Goal: Book appointment/travel/reservation

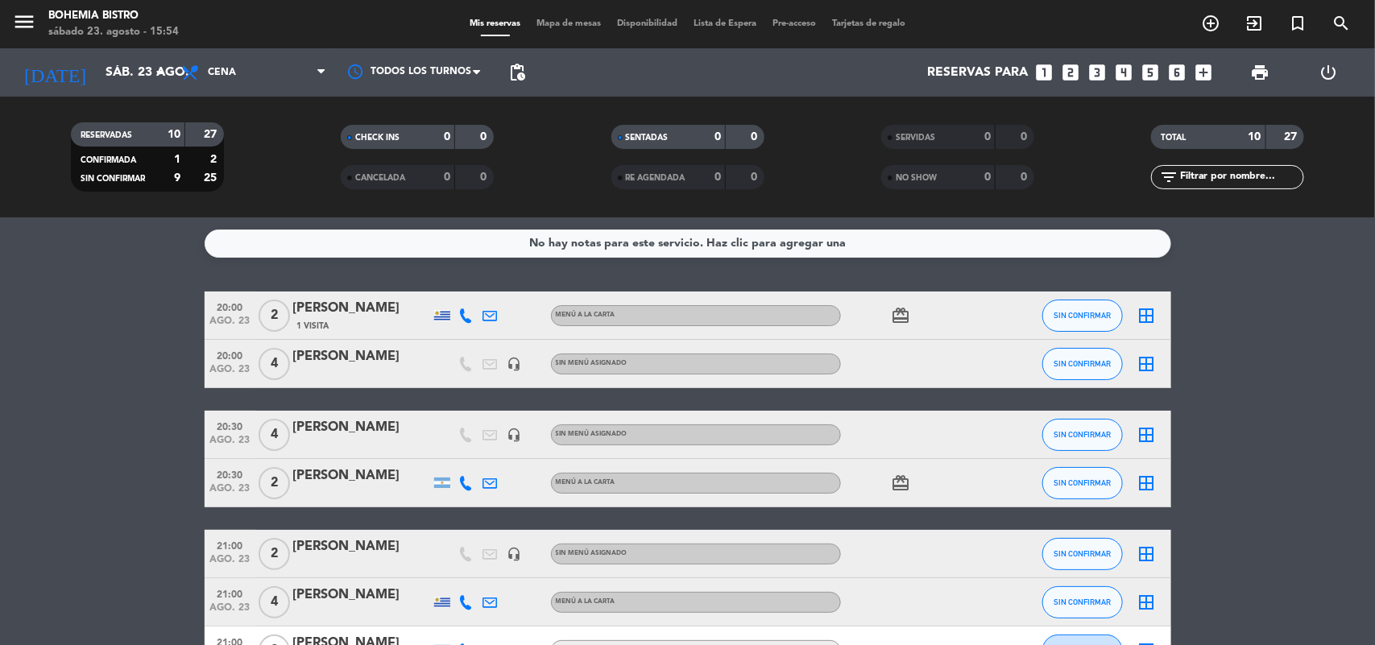
click at [1073, 71] on icon "looks_two" at bounding box center [1071, 72] width 21 height 21
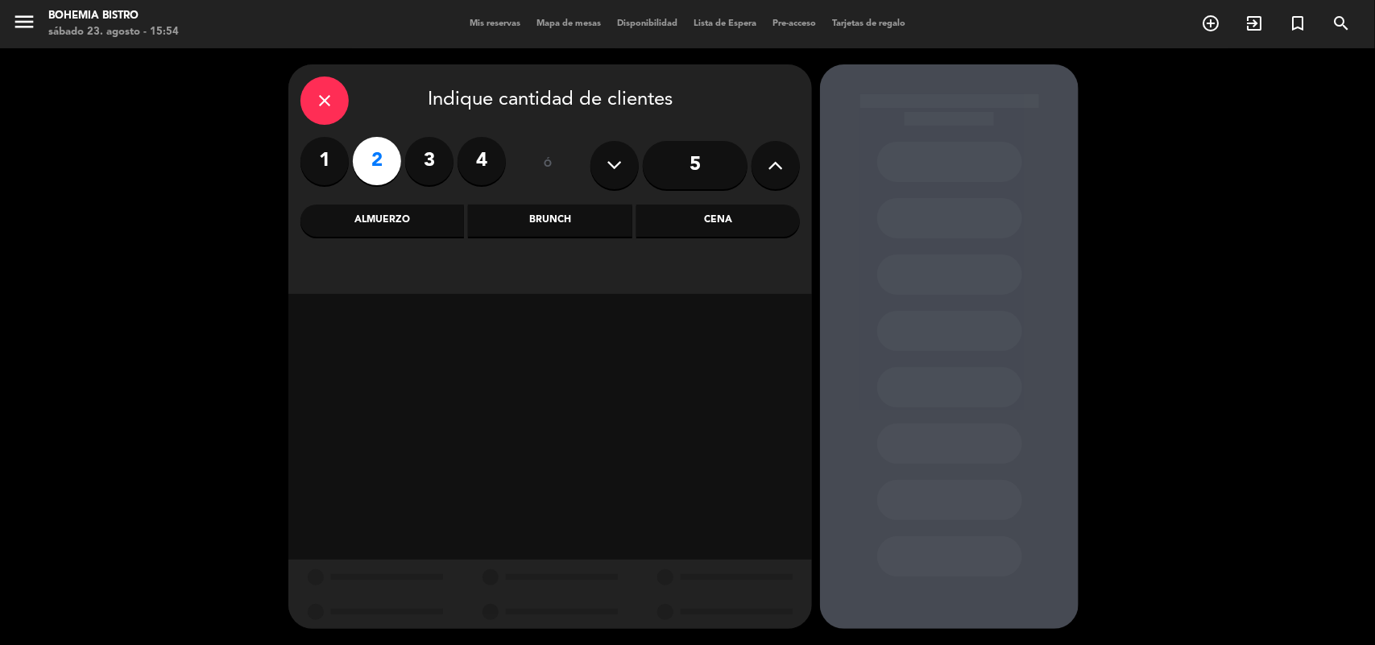
click at [767, 224] on div "Cena" at bounding box center [717, 221] width 163 height 32
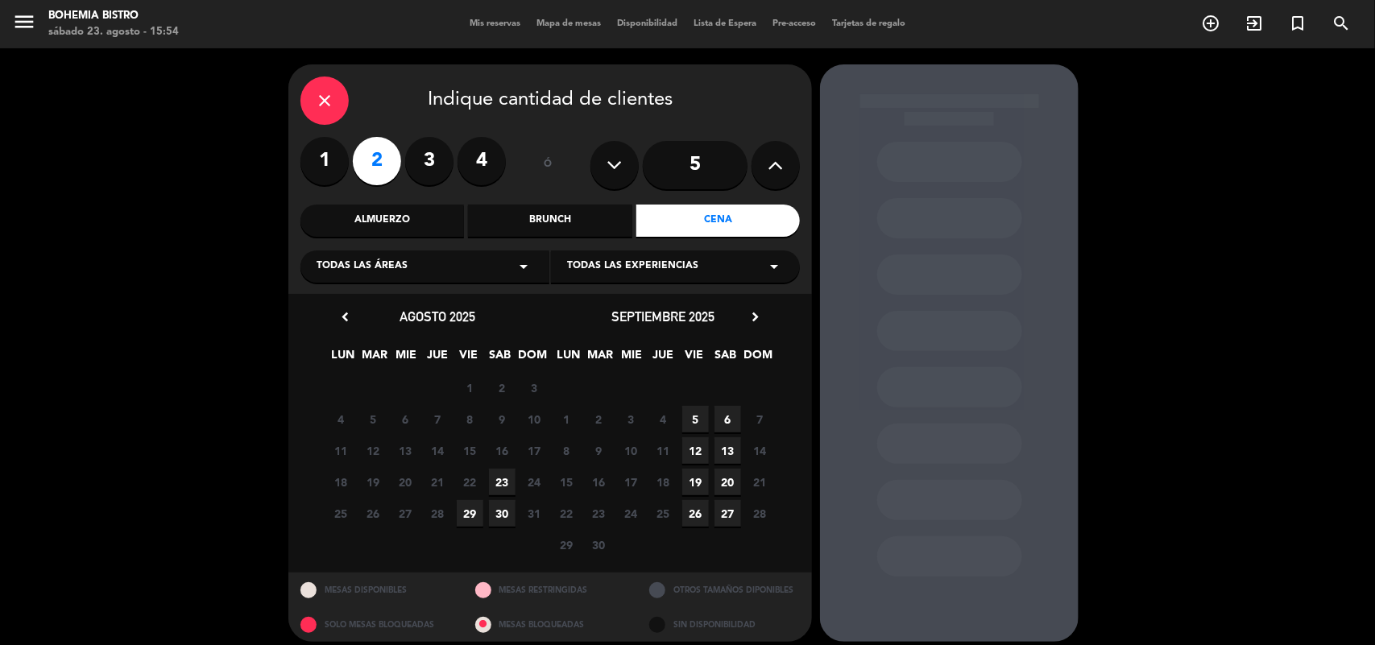
click at [494, 479] on span "23" at bounding box center [502, 482] width 27 height 27
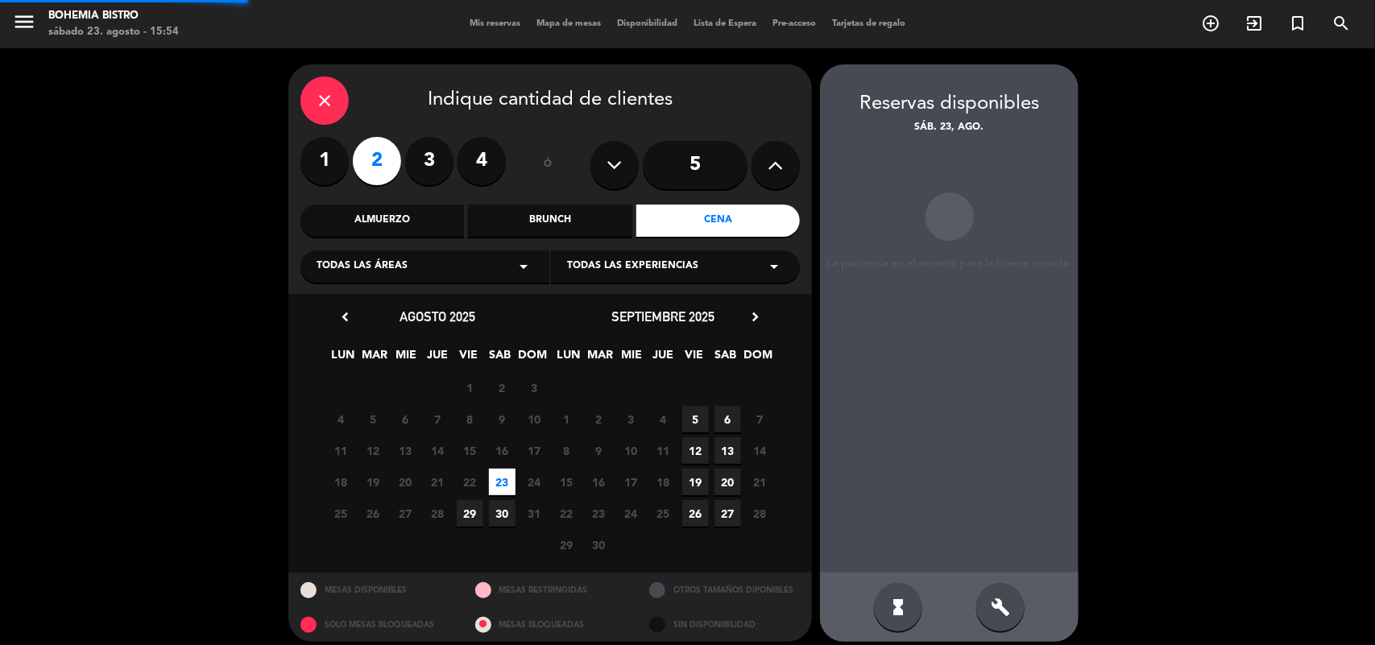
scroll to position [10, 0]
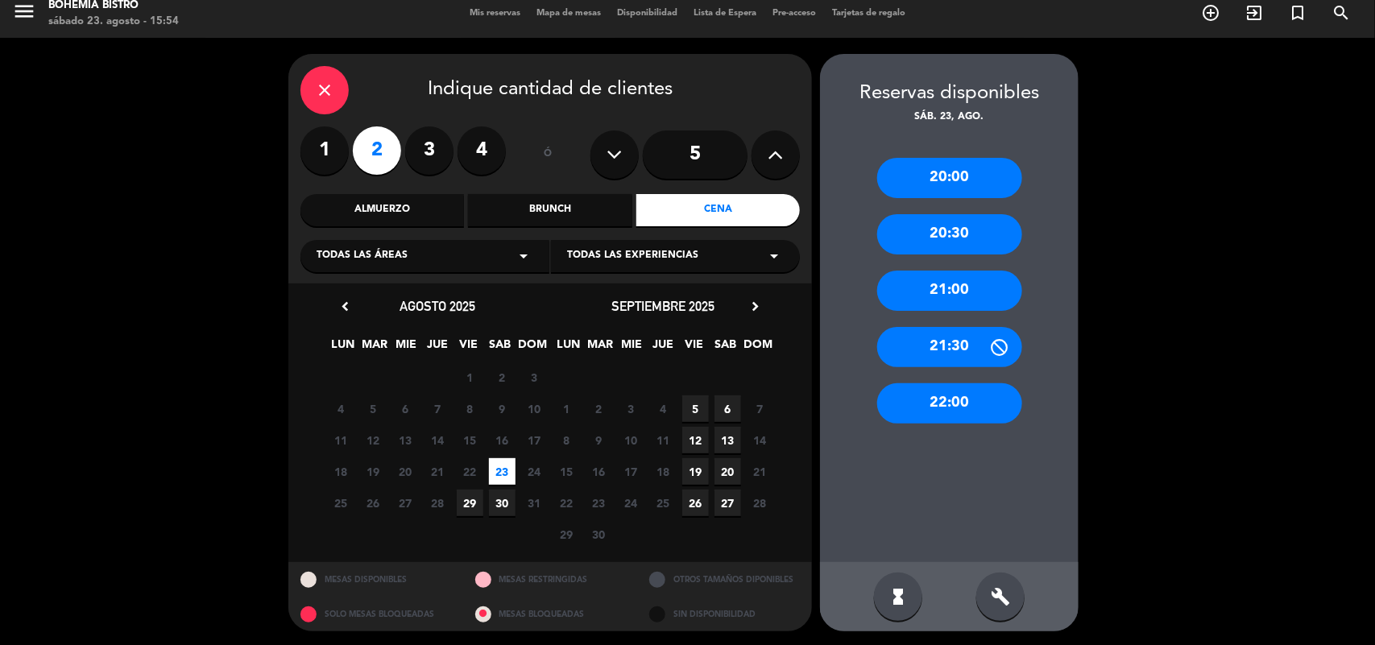
click at [936, 288] on div "21:00" at bounding box center [949, 291] width 145 height 40
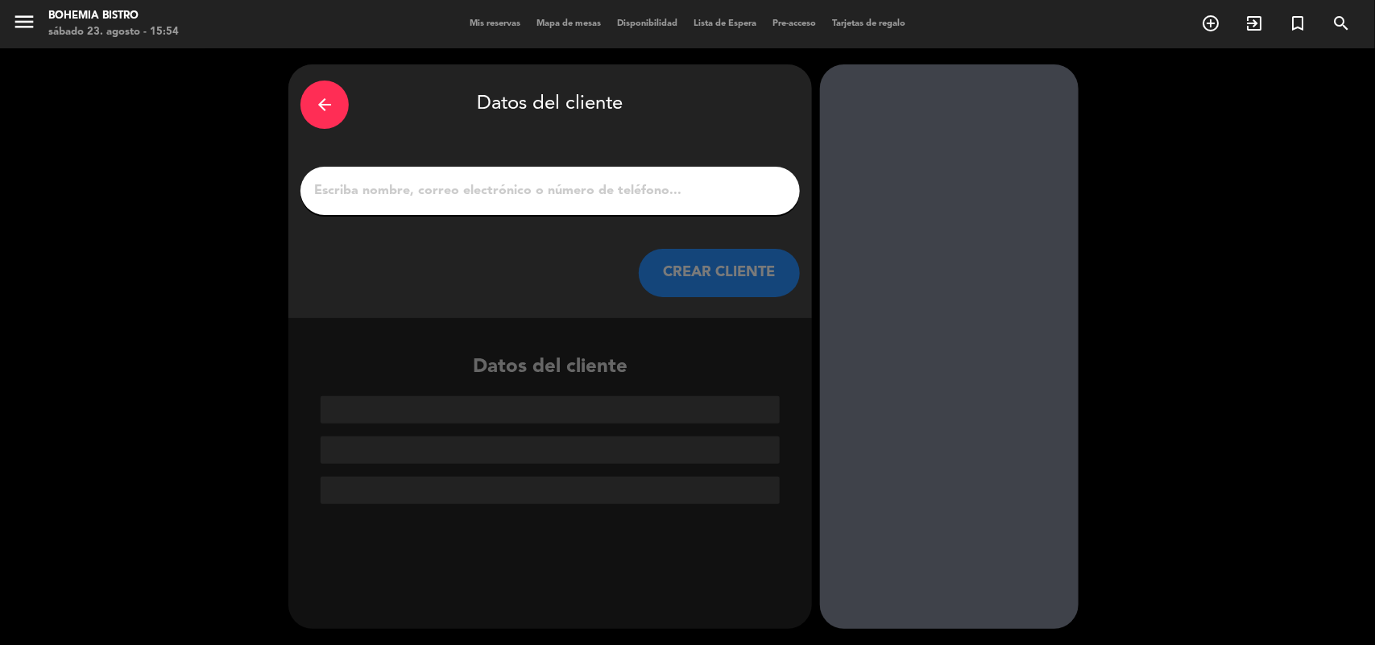
click at [573, 190] on input "1" at bounding box center [549, 191] width 475 height 23
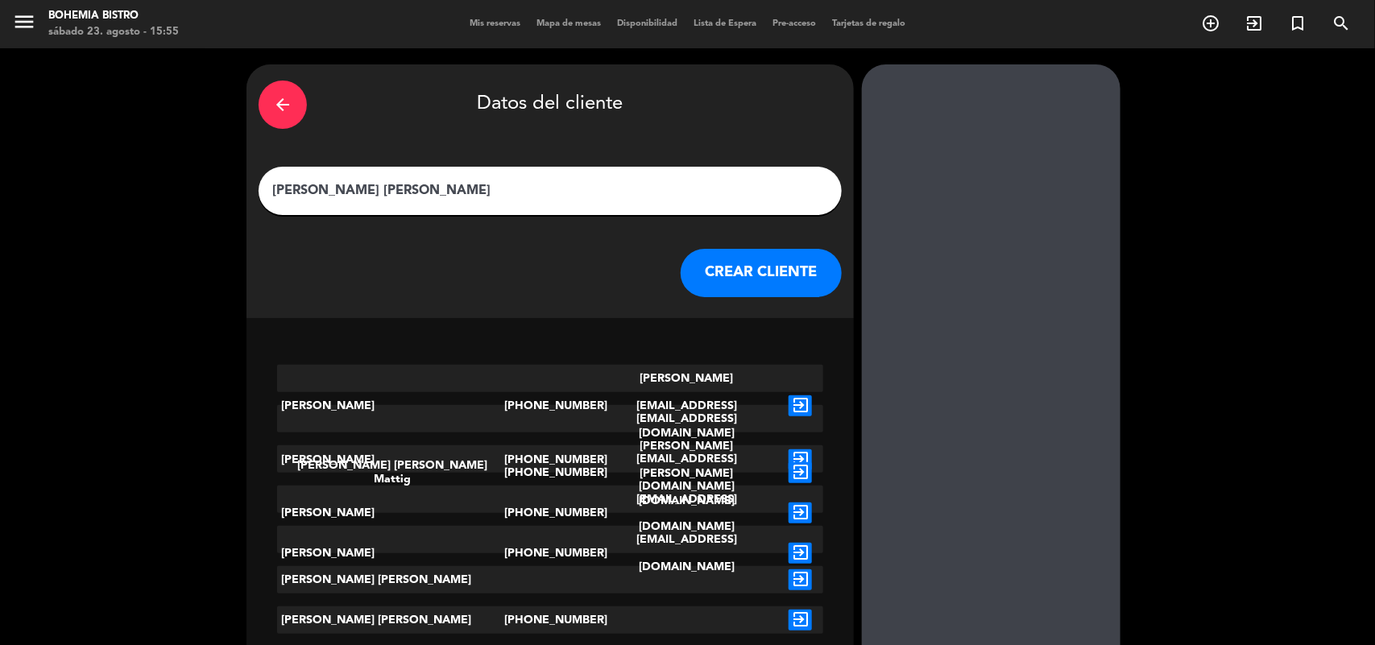
type input "[PERSON_NAME] [PERSON_NAME]"
click at [721, 255] on button "CREAR CLIENTE" at bounding box center [761, 273] width 161 height 48
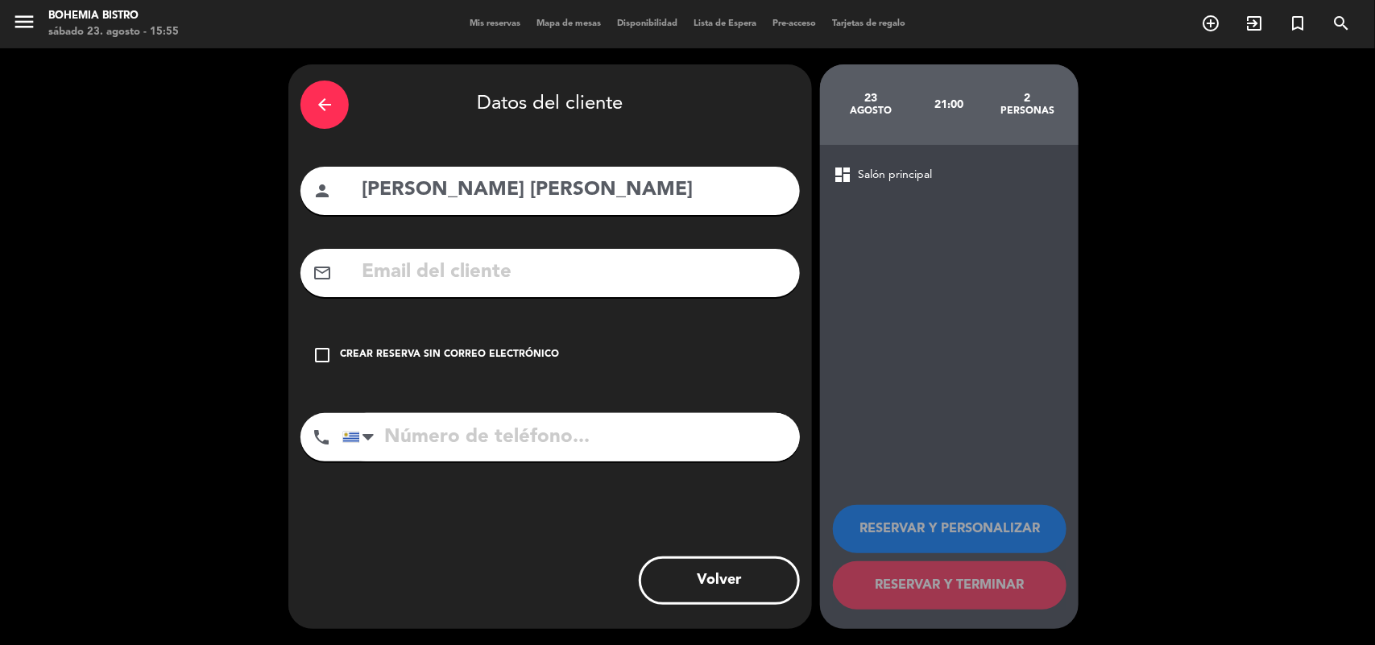
click at [956, 106] on div "21:00" at bounding box center [949, 105] width 78 height 56
click at [949, 101] on div "21:00" at bounding box center [949, 105] width 78 height 56
click at [318, 346] on icon "check_box_outline_blank" at bounding box center [321, 355] width 19 height 19
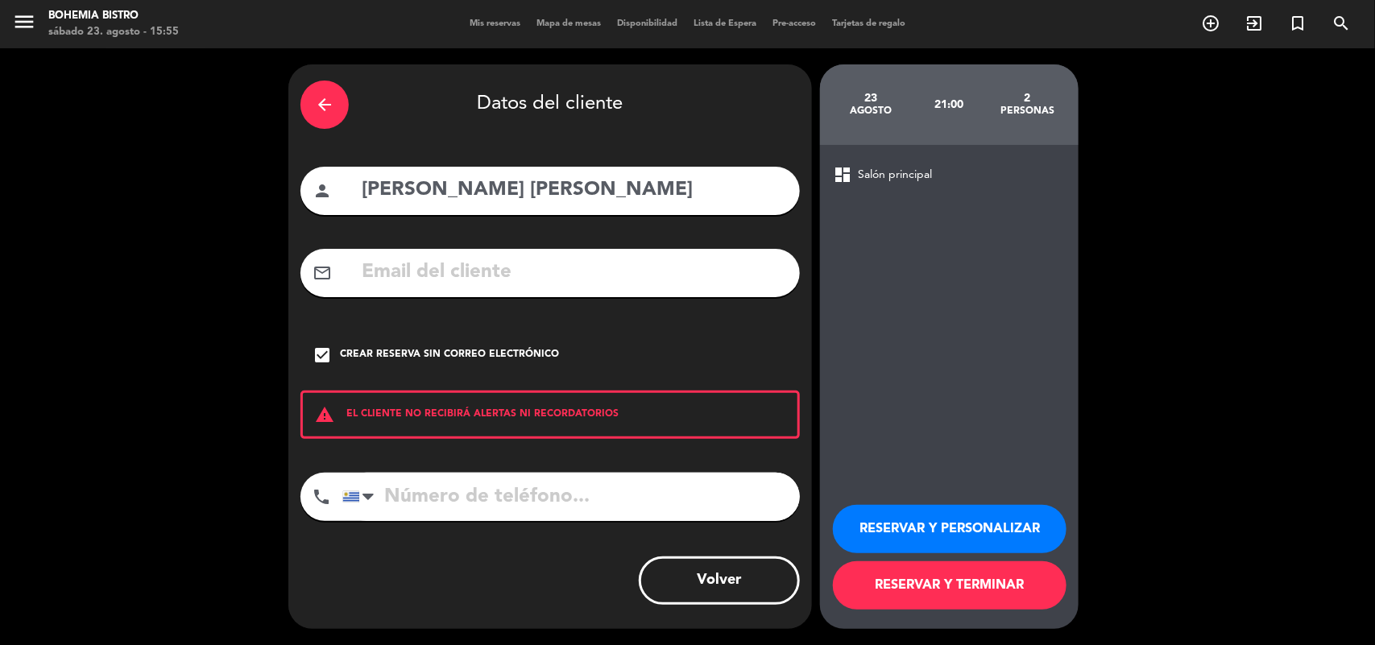
click at [726, 194] on input "[PERSON_NAME] [PERSON_NAME]" at bounding box center [574, 190] width 428 height 33
type input "[PERSON_NAME] [PERSON_NAME] 21 y 30"
click at [908, 536] on button "RESERVAR Y PERSONALIZAR" at bounding box center [950, 529] width 234 height 48
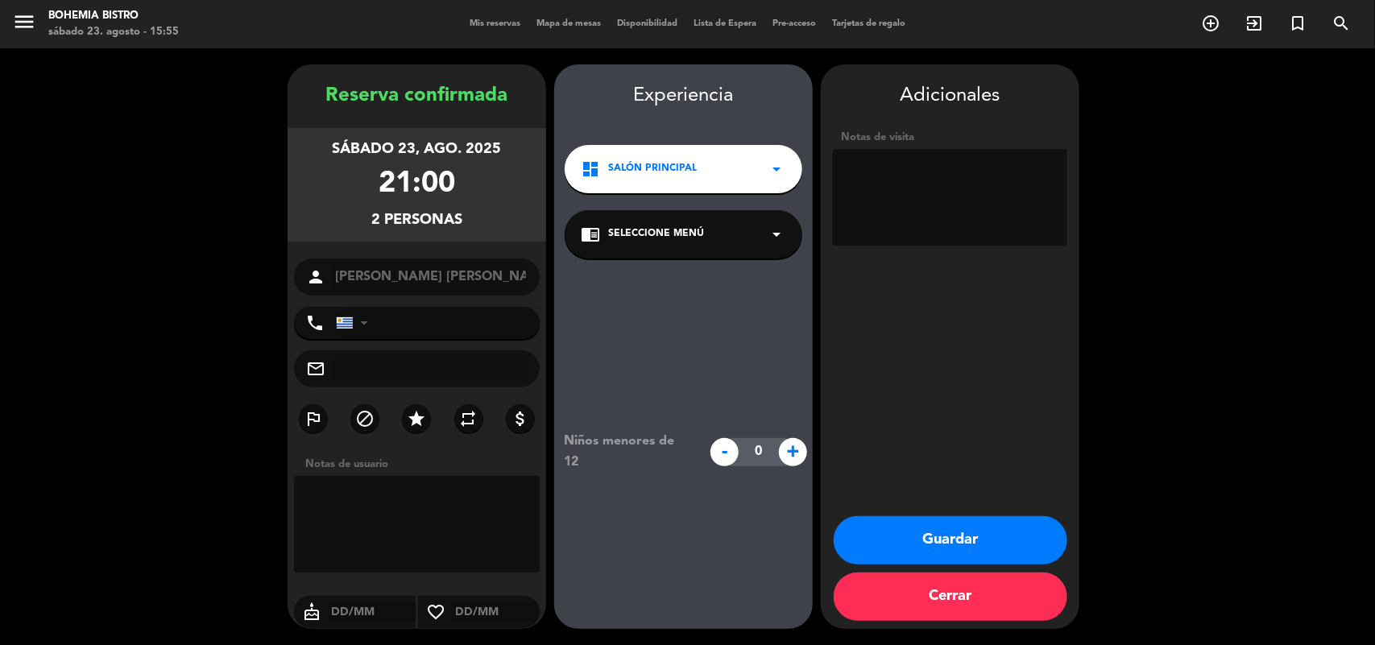
click at [927, 541] on button "Guardar" at bounding box center [951, 540] width 234 height 48
